Goal: Find specific fact: Find specific fact

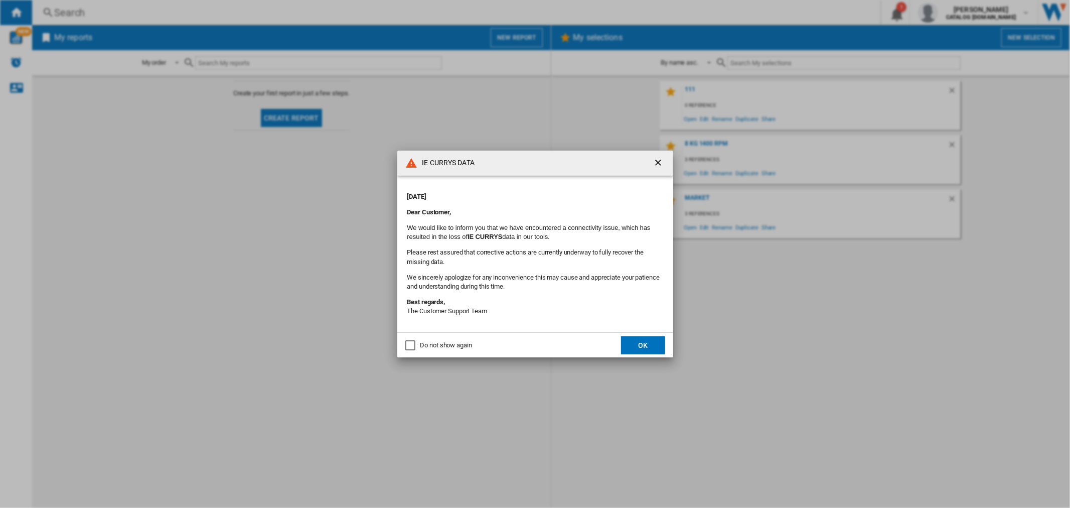
click at [647, 339] on button "OK" at bounding box center [643, 345] width 44 height 18
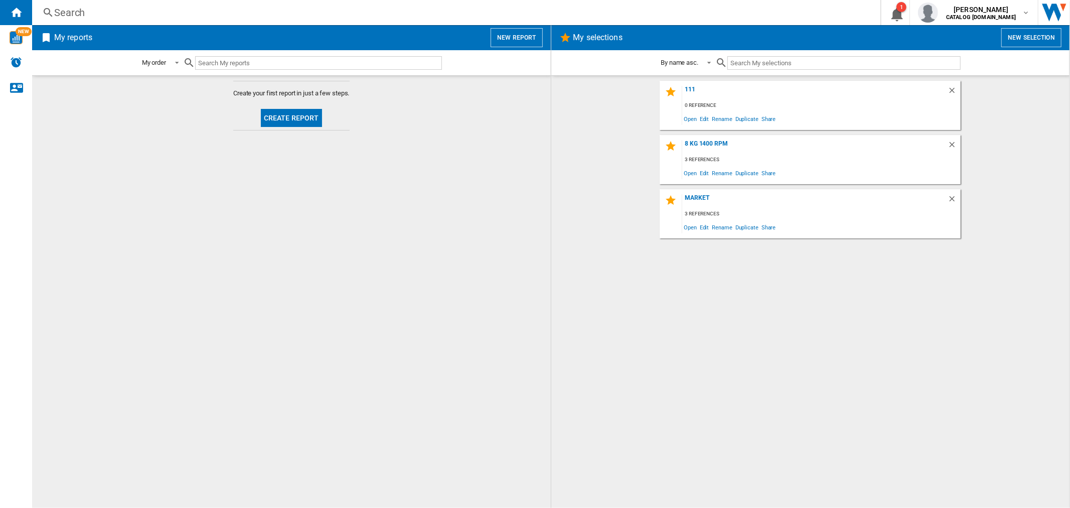
click at [66, 11] on div "Search" at bounding box center [454, 13] width 800 height 14
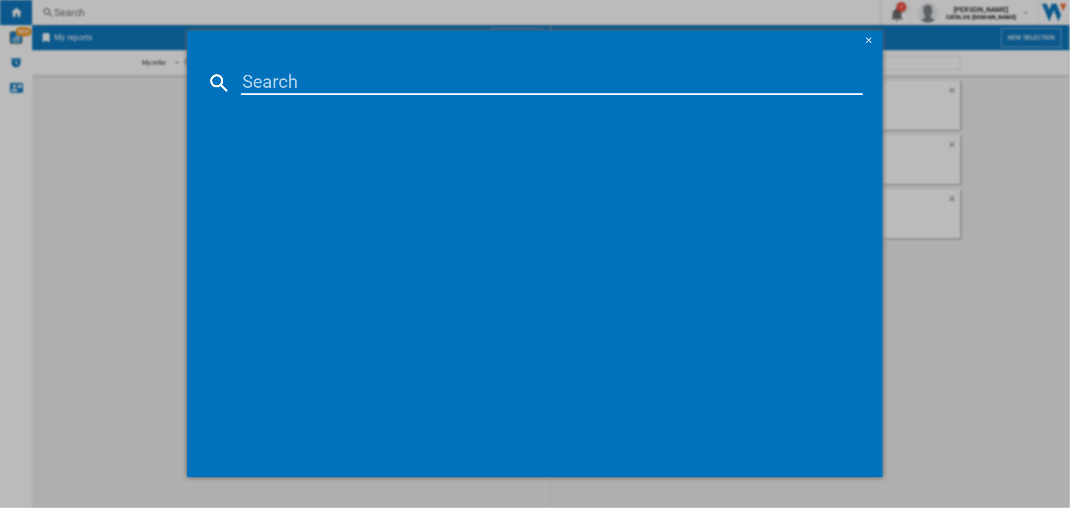
click at [315, 86] on input at bounding box center [551, 83] width 621 height 24
paste input "WA1449CT1W"
type input "WA1449CT1W"
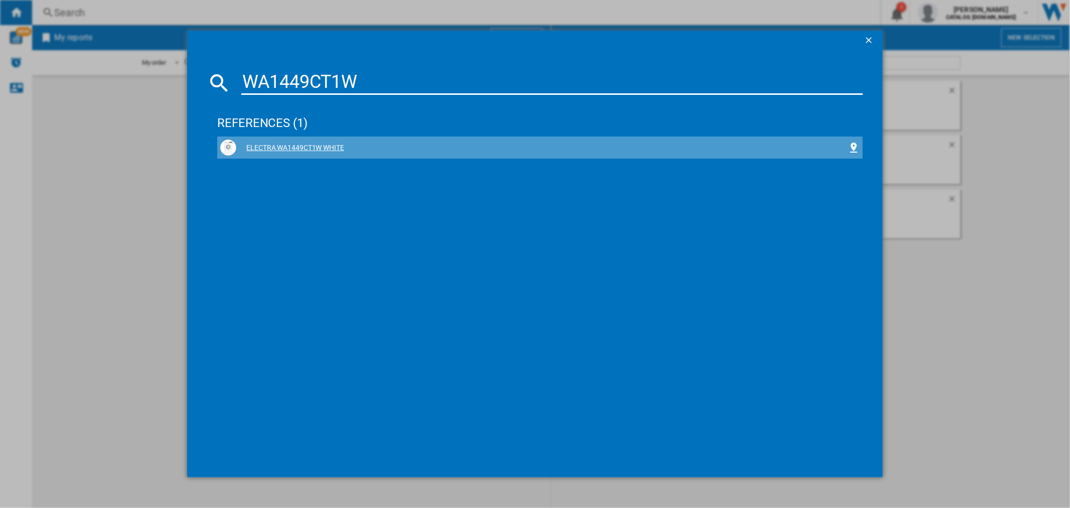
click at [303, 147] on div "ELECTRA WA1449CT1W WHITE" at bounding box center [541, 148] width 611 height 10
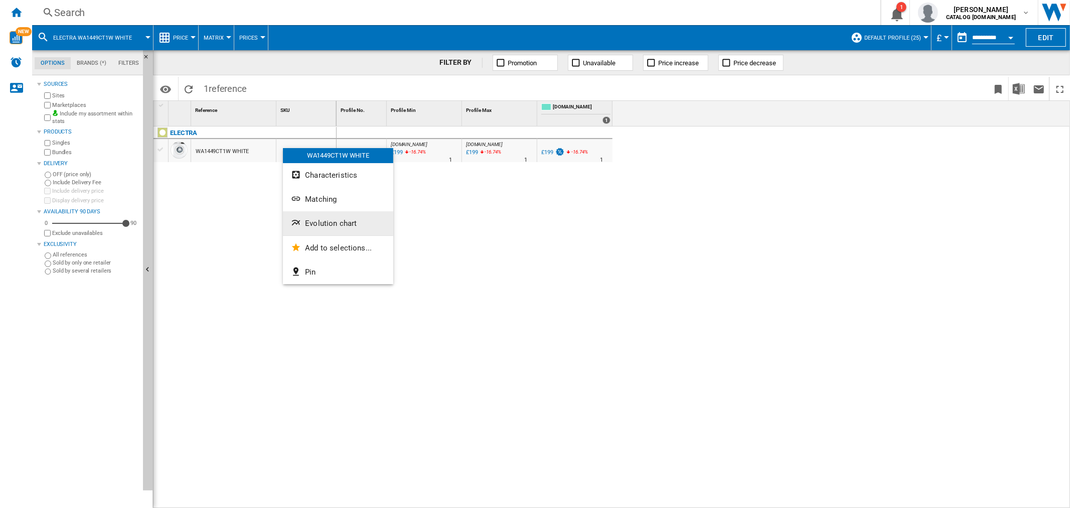
click at [346, 230] on button "Evolution chart" at bounding box center [338, 223] width 110 height 24
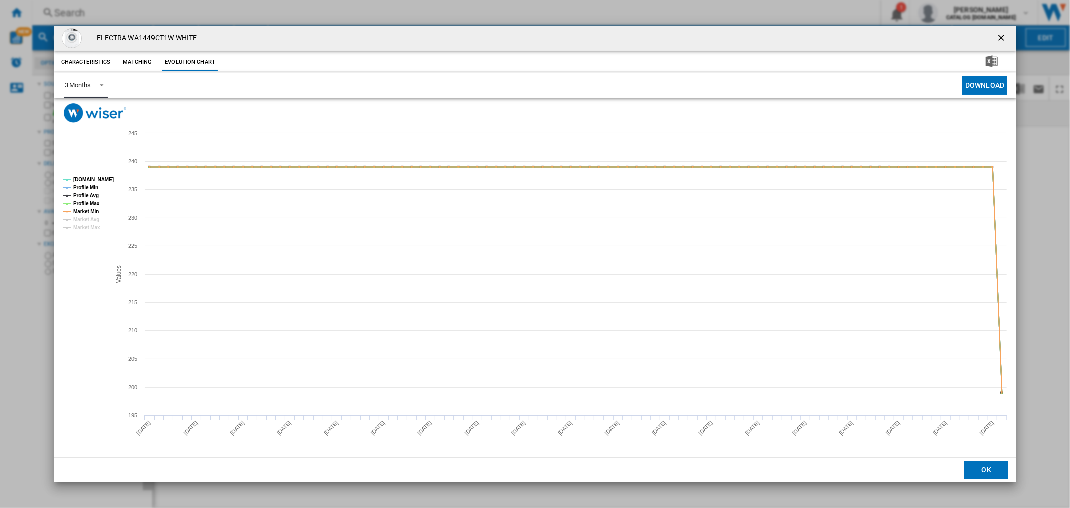
click at [89, 87] on div "3 Months" at bounding box center [78, 85] width 26 height 8
click at [100, 115] on md-option "6 Months" at bounding box center [90, 110] width 68 height 24
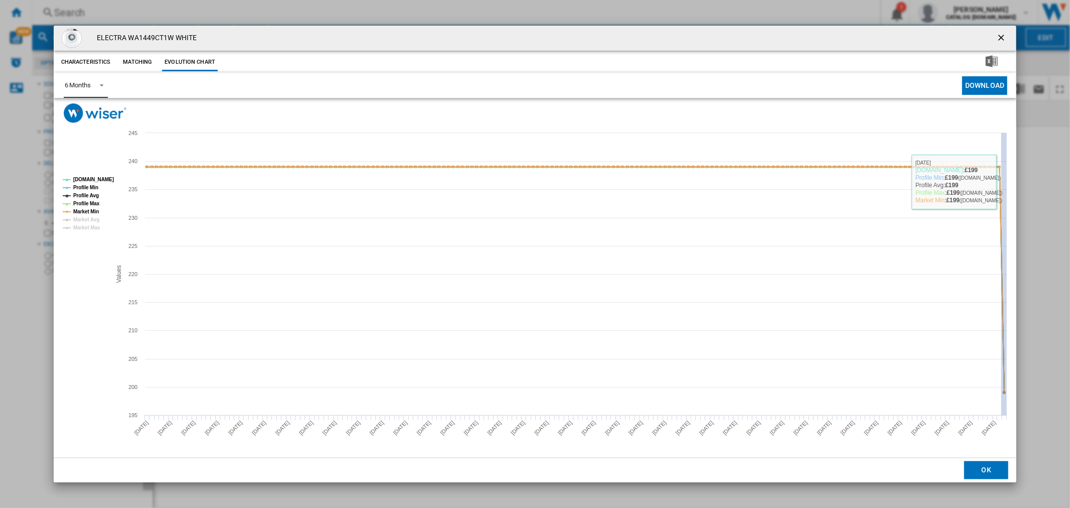
drag, startPoint x: 1002, startPoint y: 179, endPoint x: 1012, endPoint y: 187, distance: 12.9
click at [1012, 187] on icon "Created with Highcharts 5.0.14 Values 200 210 220 230 240 195 205 215 225 235 2…" at bounding box center [535, 290] width 963 height 335
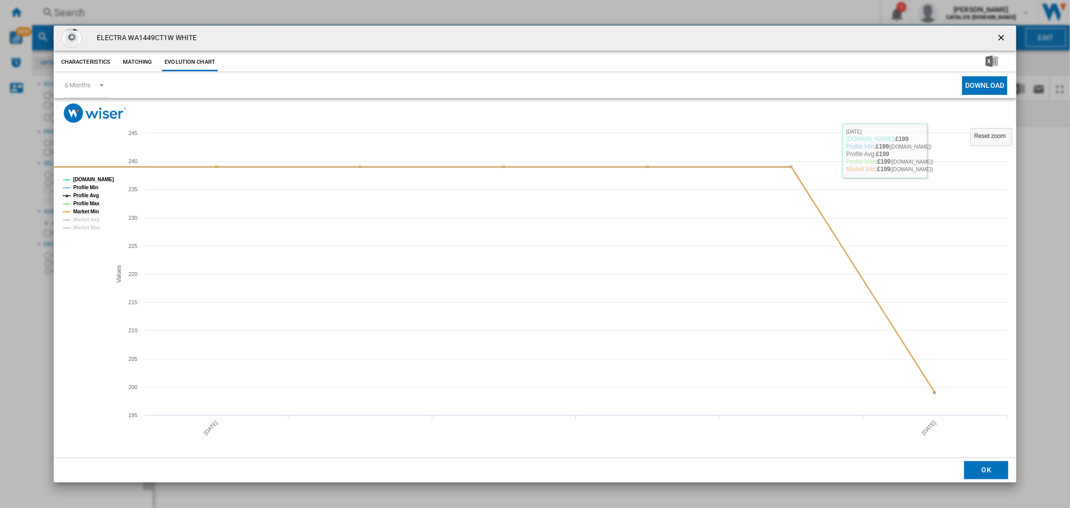
drag, startPoint x: 1003, startPoint y: 39, endPoint x: 990, endPoint y: 39, distance: 12.0
click at [1003, 39] on ng-md-icon "getI18NText('BUTTONS.CLOSE_DIALOG')" at bounding box center [1003, 39] width 12 height 12
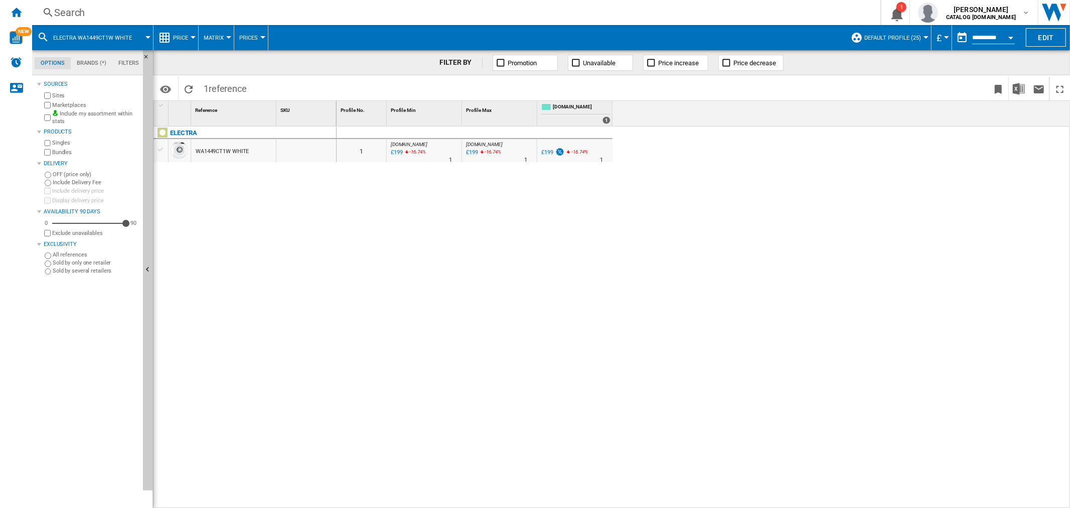
click at [794, 20] on div "Search Search 0 1 [PERSON_NAME] CATALOG [DOMAIN_NAME] CATALOG [DOMAIN_NAME] My …" at bounding box center [551, 12] width 1038 height 25
